Goal: Information Seeking & Learning: Learn about a topic

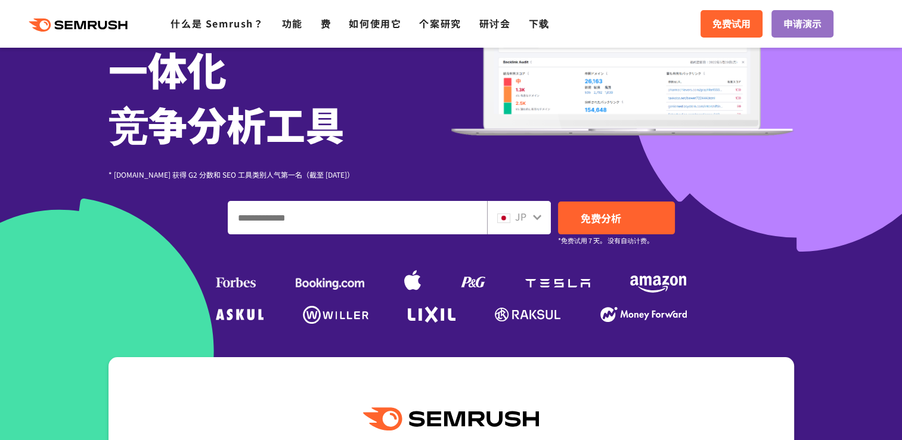
scroll to position [238, 0]
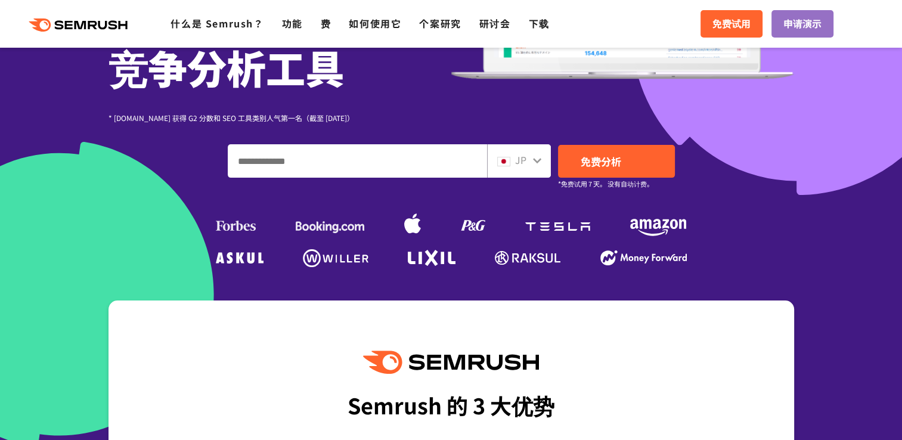
click at [532, 156] on icon at bounding box center [537, 161] width 10 height 10
click at [538, 161] on icon at bounding box center [537, 160] width 8 height 5
click at [387, 171] on input "输入您的域名、关键字或网址" at bounding box center [357, 161] width 258 height 32
click at [536, 165] on icon at bounding box center [537, 161] width 10 height 10
click at [519, 167] on div "JP" at bounding box center [516, 160] width 38 height 15
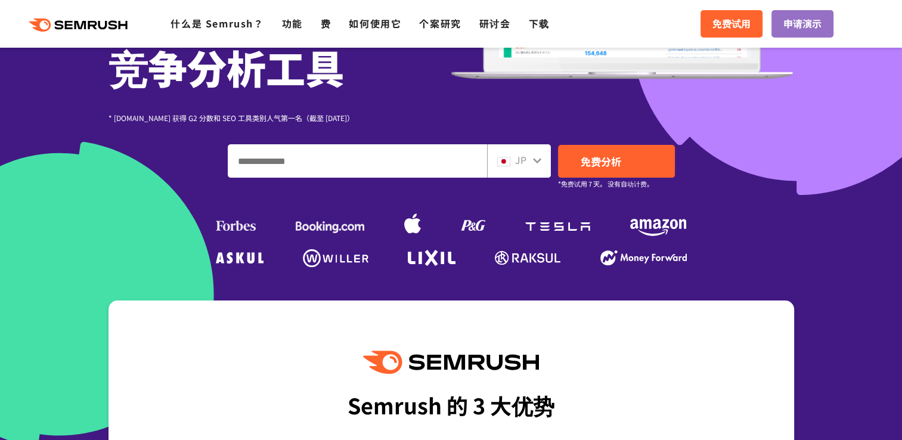
click at [510, 166] on span at bounding box center [503, 160] width 13 height 14
click at [535, 159] on icon at bounding box center [537, 161] width 10 height 10
click at [536, 161] on icon at bounding box center [537, 160] width 8 height 5
click at [321, 160] on input "输入您的域名、关键字或网址" at bounding box center [357, 161] width 258 height 32
type input "*"
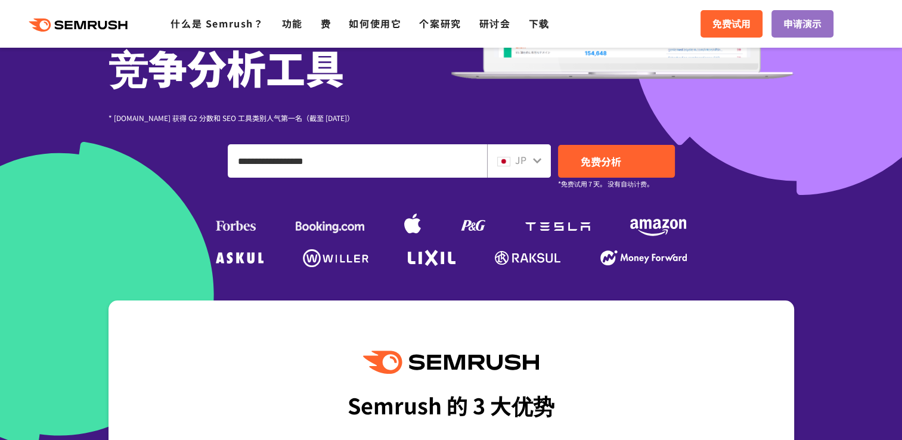
type input "**********"
click at [617, 162] on span "免费分析" at bounding box center [601, 161] width 41 height 15
